Goal: Go to known website: Access a specific website the user already knows

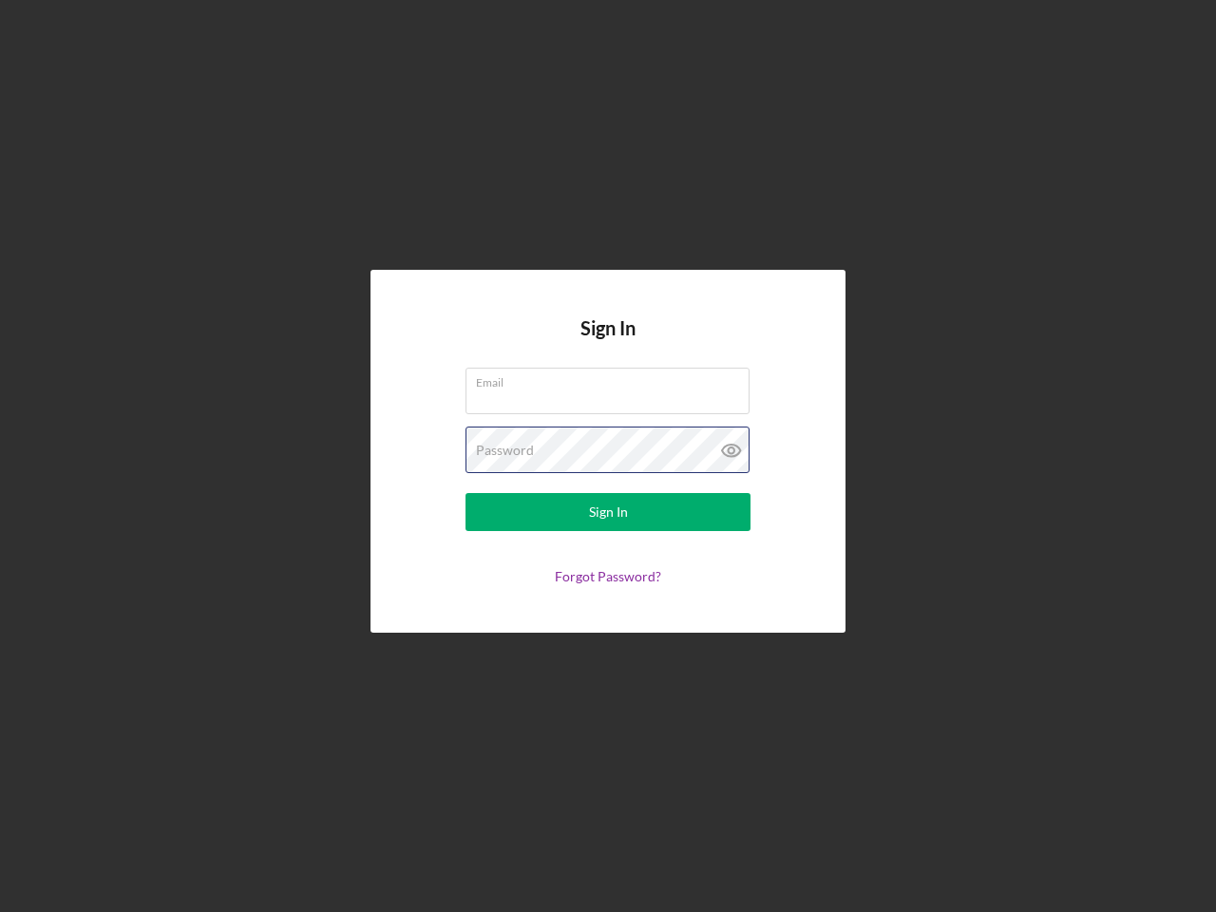
click at [608, 456] on div "Password" at bounding box center [607, 449] width 285 height 47
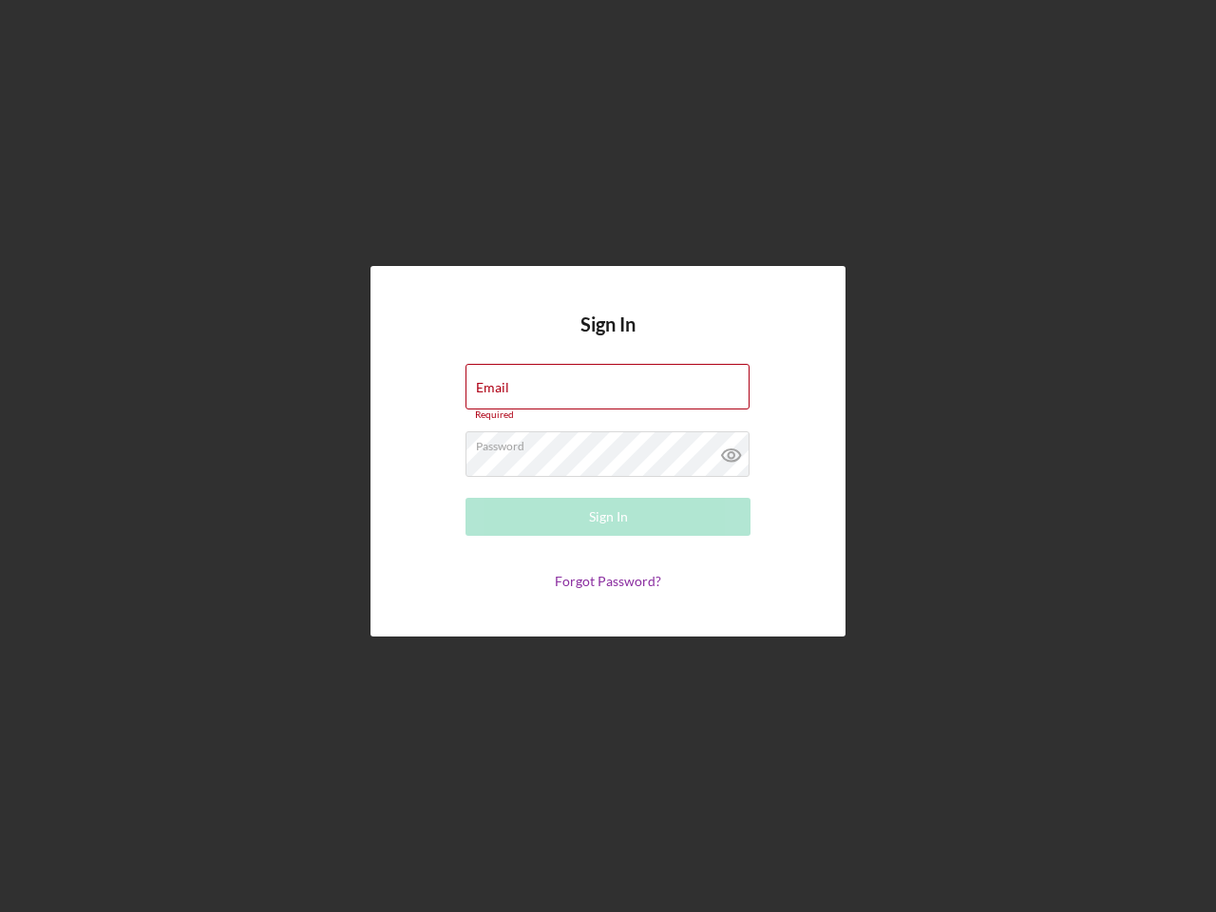
click at [731, 450] on icon at bounding box center [730, 454] width 47 height 47
